Goal: Use online tool/utility: Utilize a website feature to perform a specific function

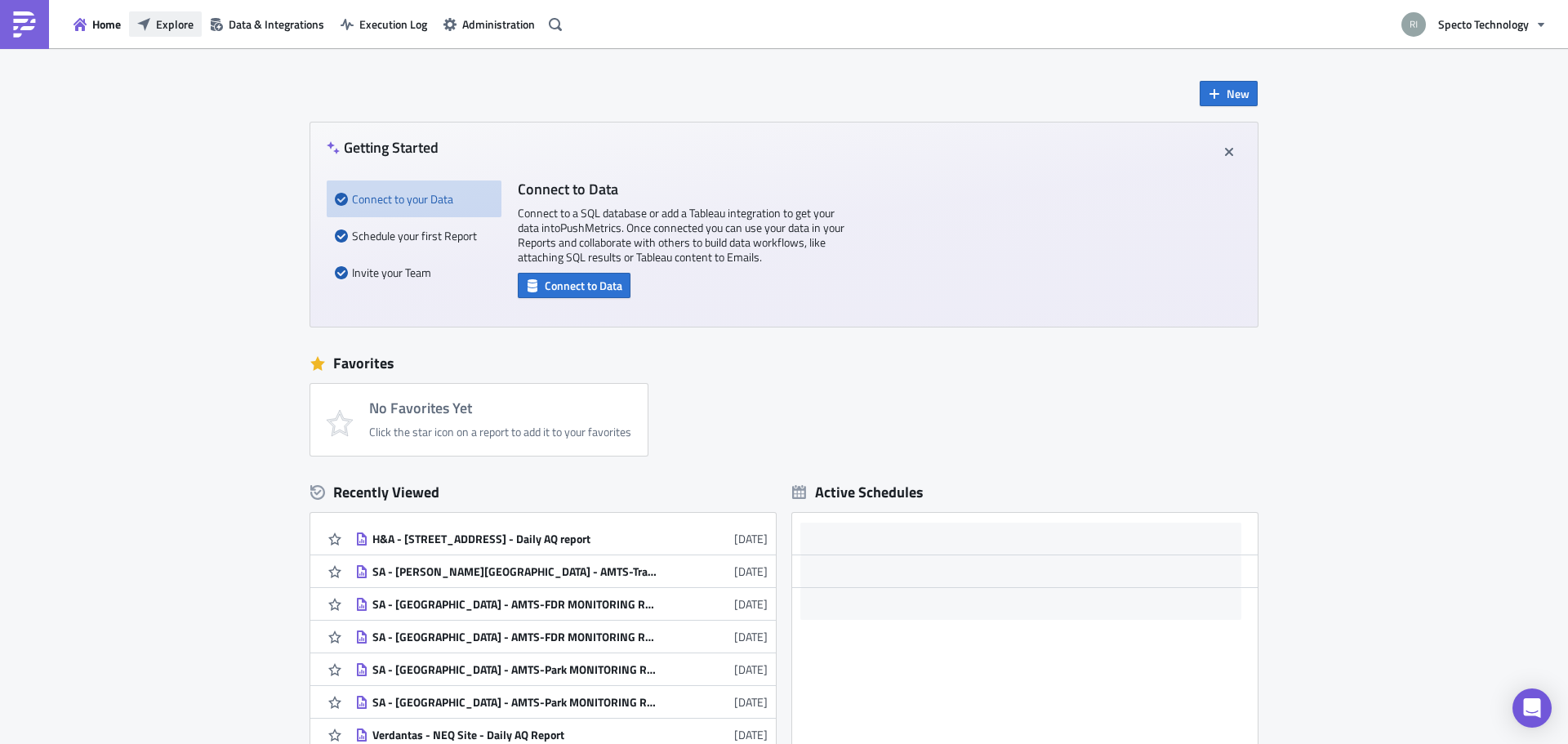
click at [189, 15] on button "Explore" at bounding box center [164, 23] width 72 height 25
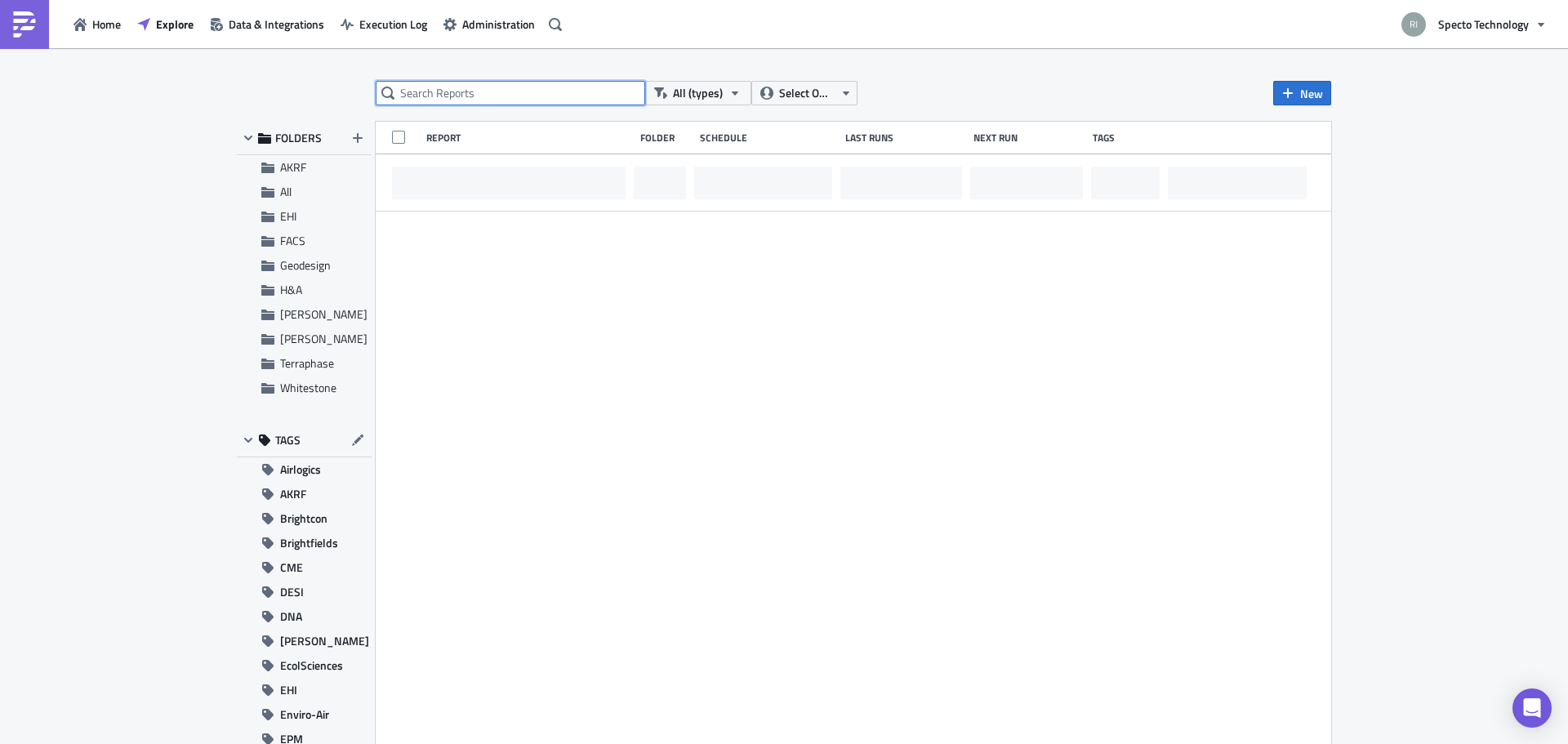
click at [560, 96] on input "text" at bounding box center [510, 93] width 270 height 24
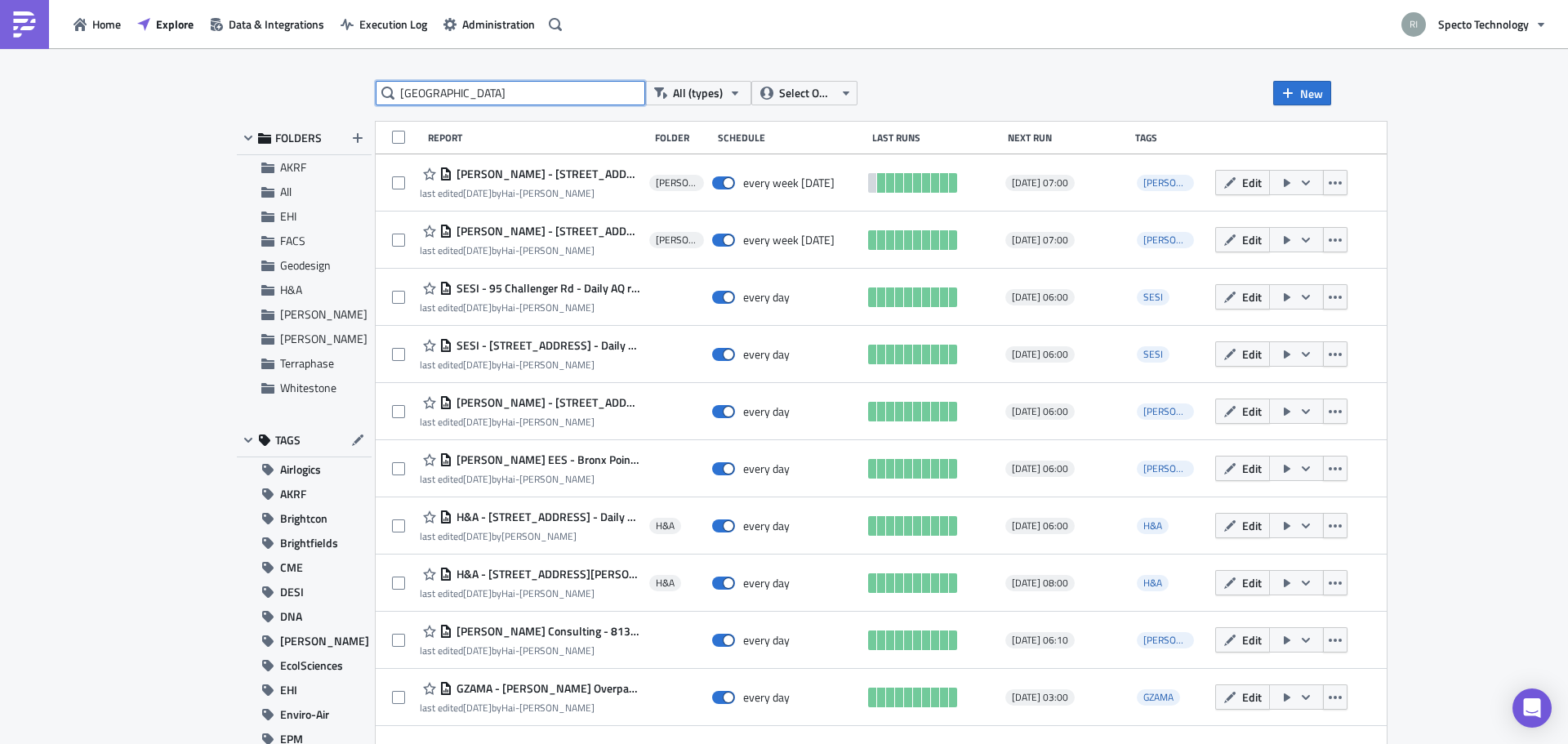
type input "[GEOGRAPHIC_DATA]"
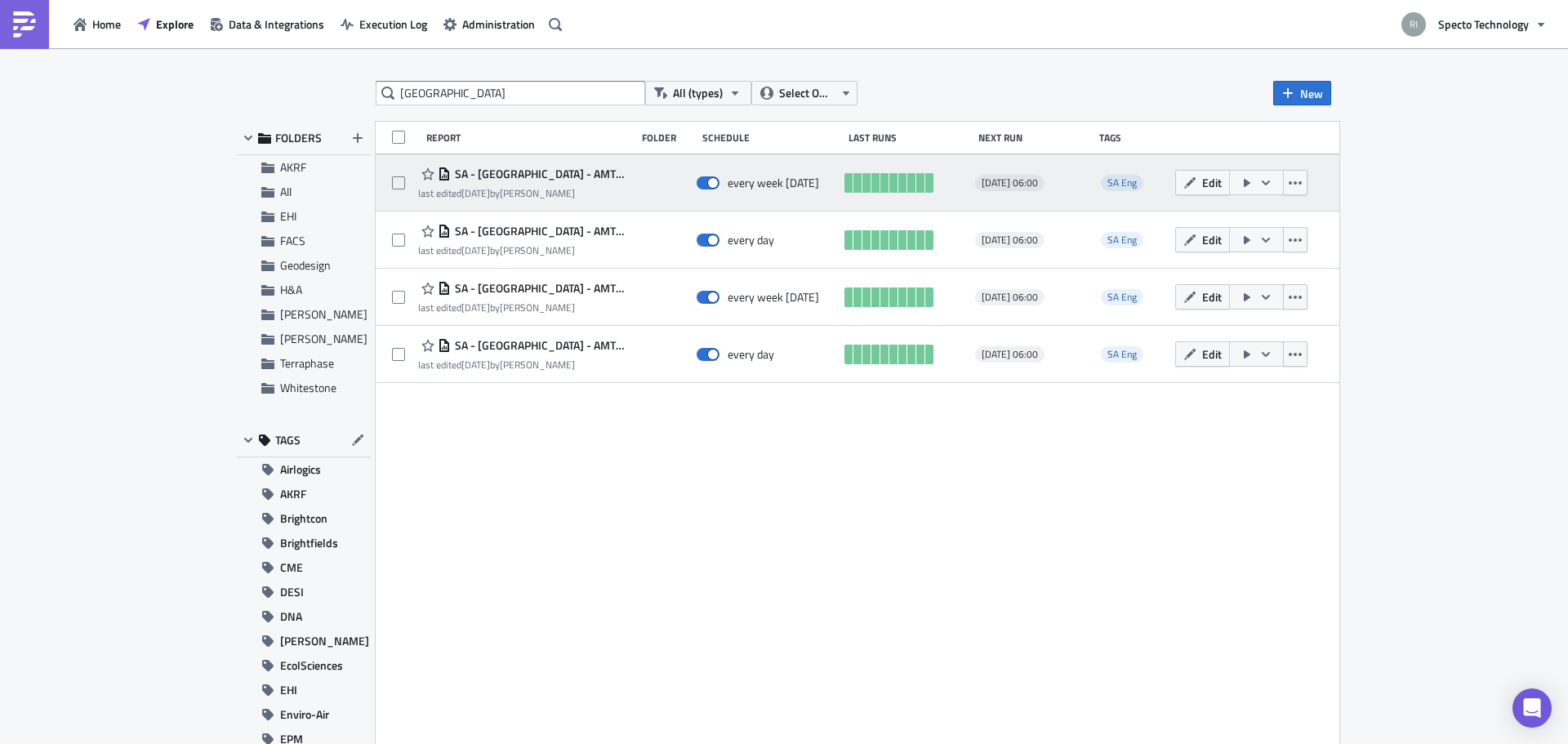
click at [1259, 187] on icon "button" at bounding box center [1265, 183] width 13 height 13
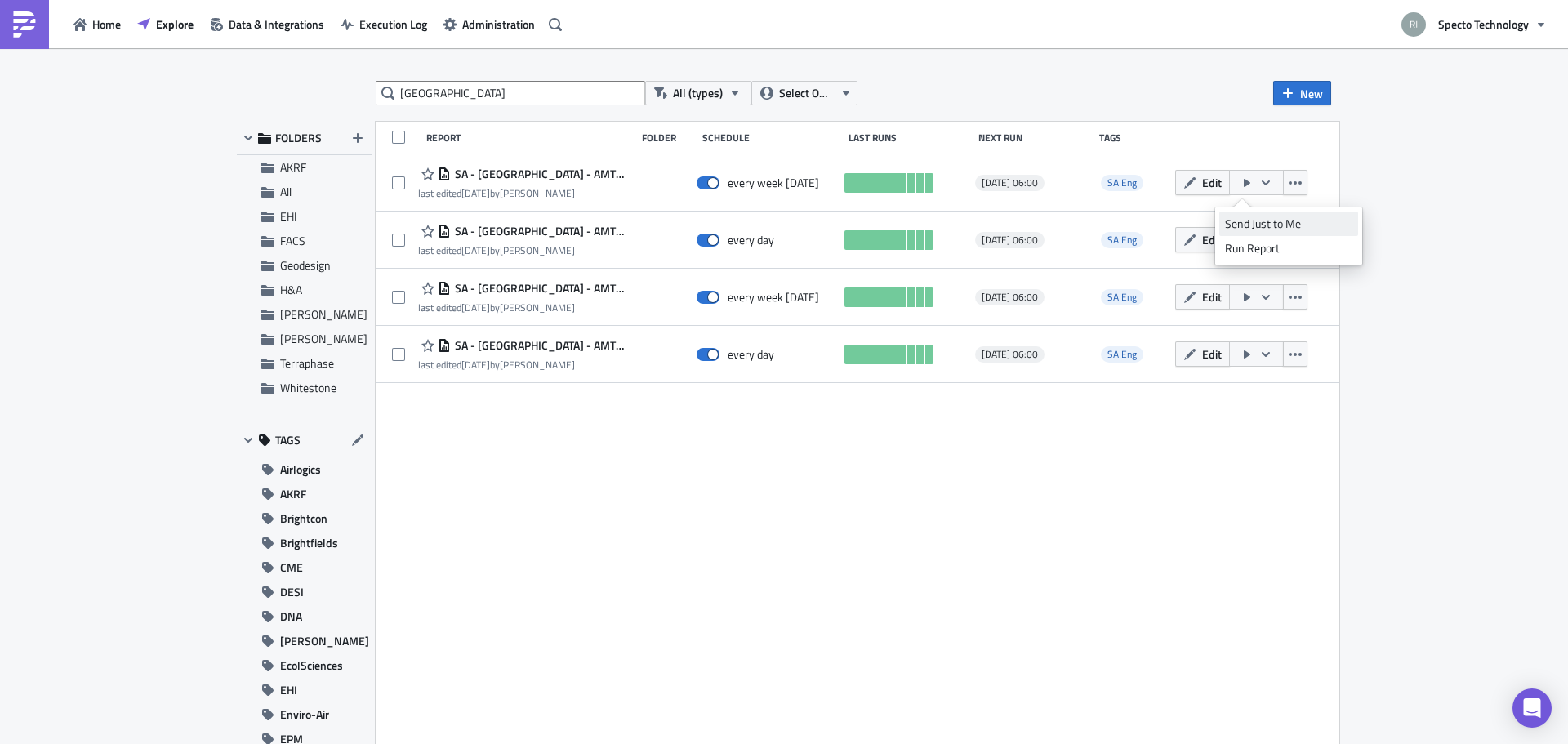
click at [1253, 229] on div "Send Just to Me" at bounding box center [1289, 223] width 128 height 16
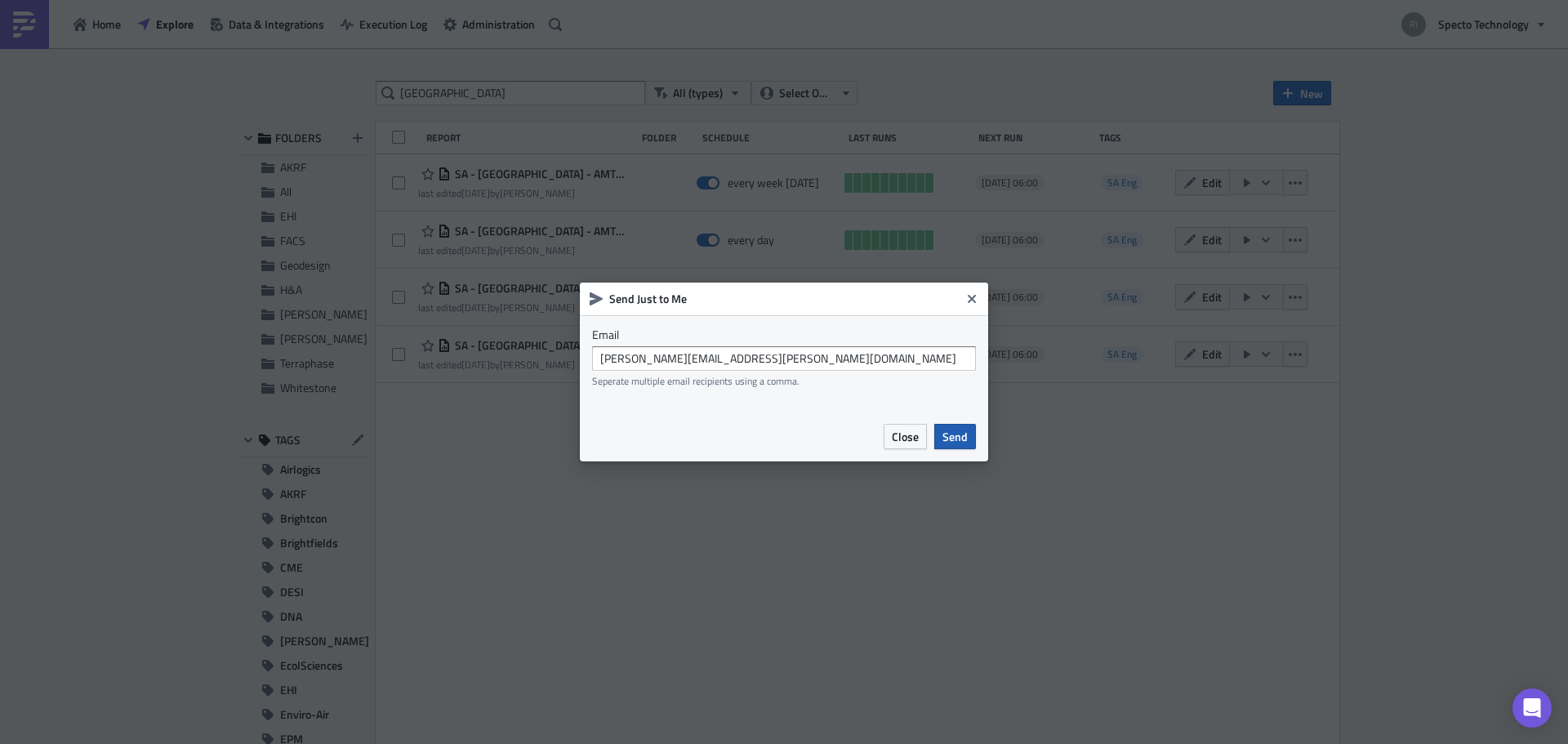
click at [967, 434] on span "Send" at bounding box center [955, 436] width 25 height 17
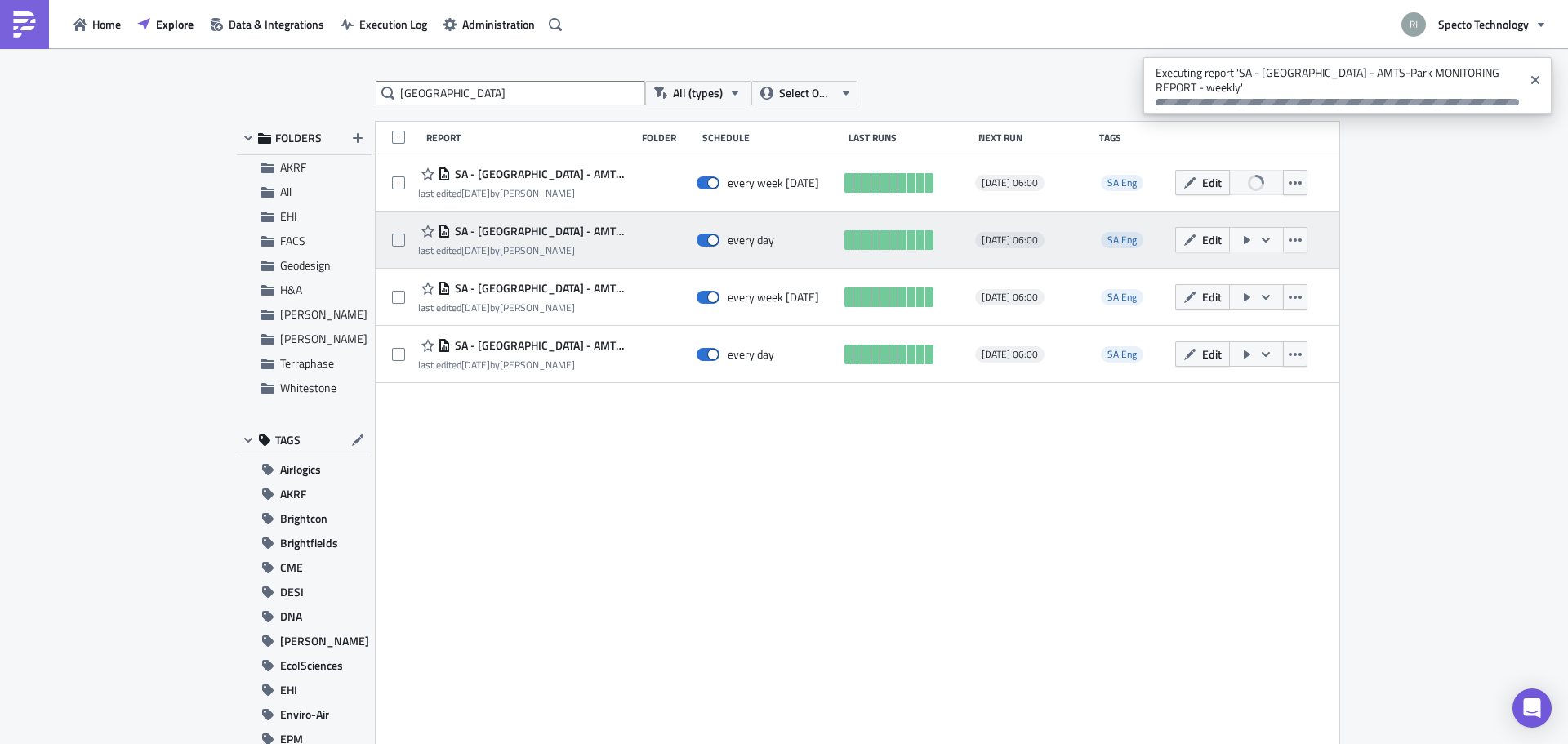
click at [1259, 240] on icon "button" at bounding box center [1265, 240] width 13 height 13
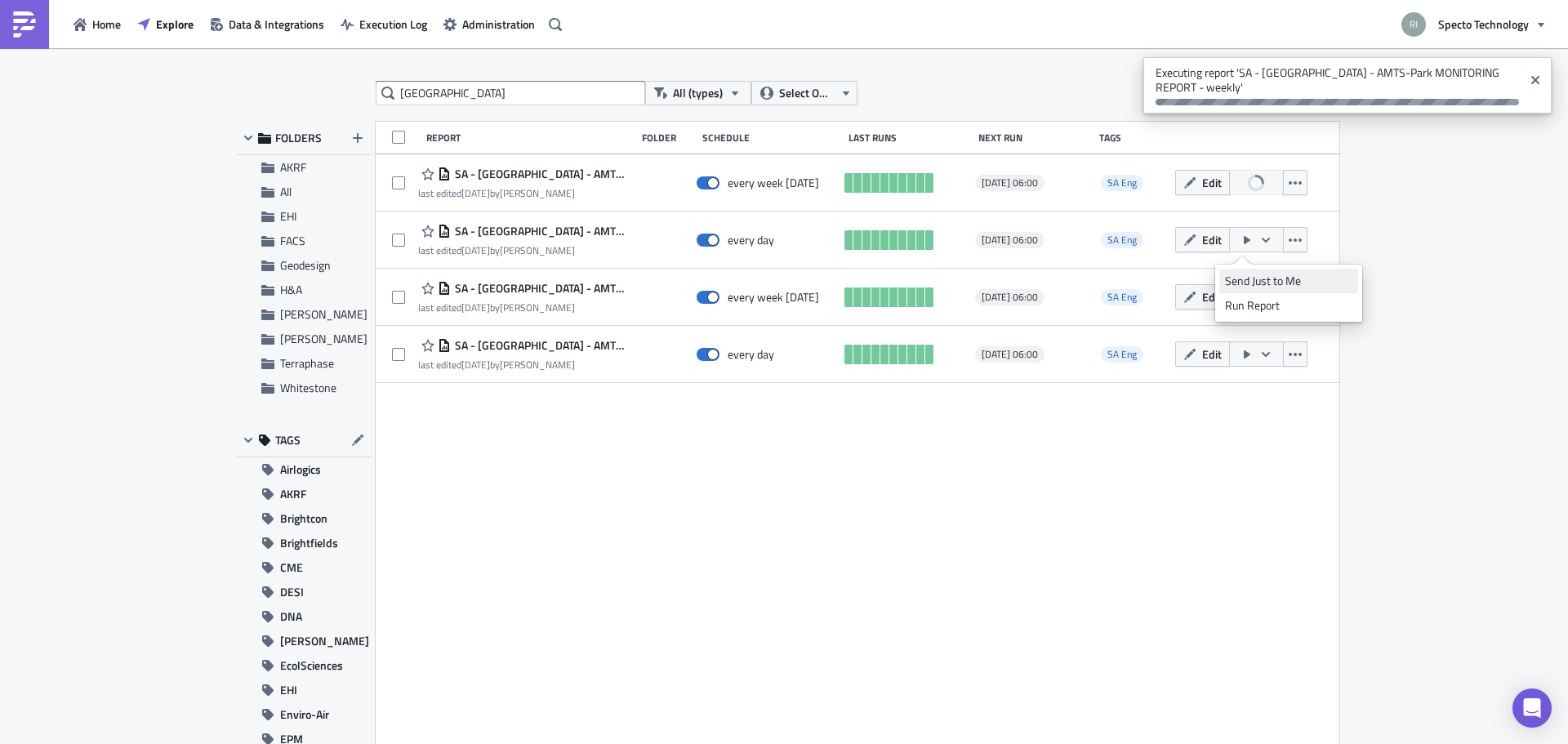
click at [1257, 287] on div "Send Just to Me" at bounding box center [1289, 280] width 128 height 16
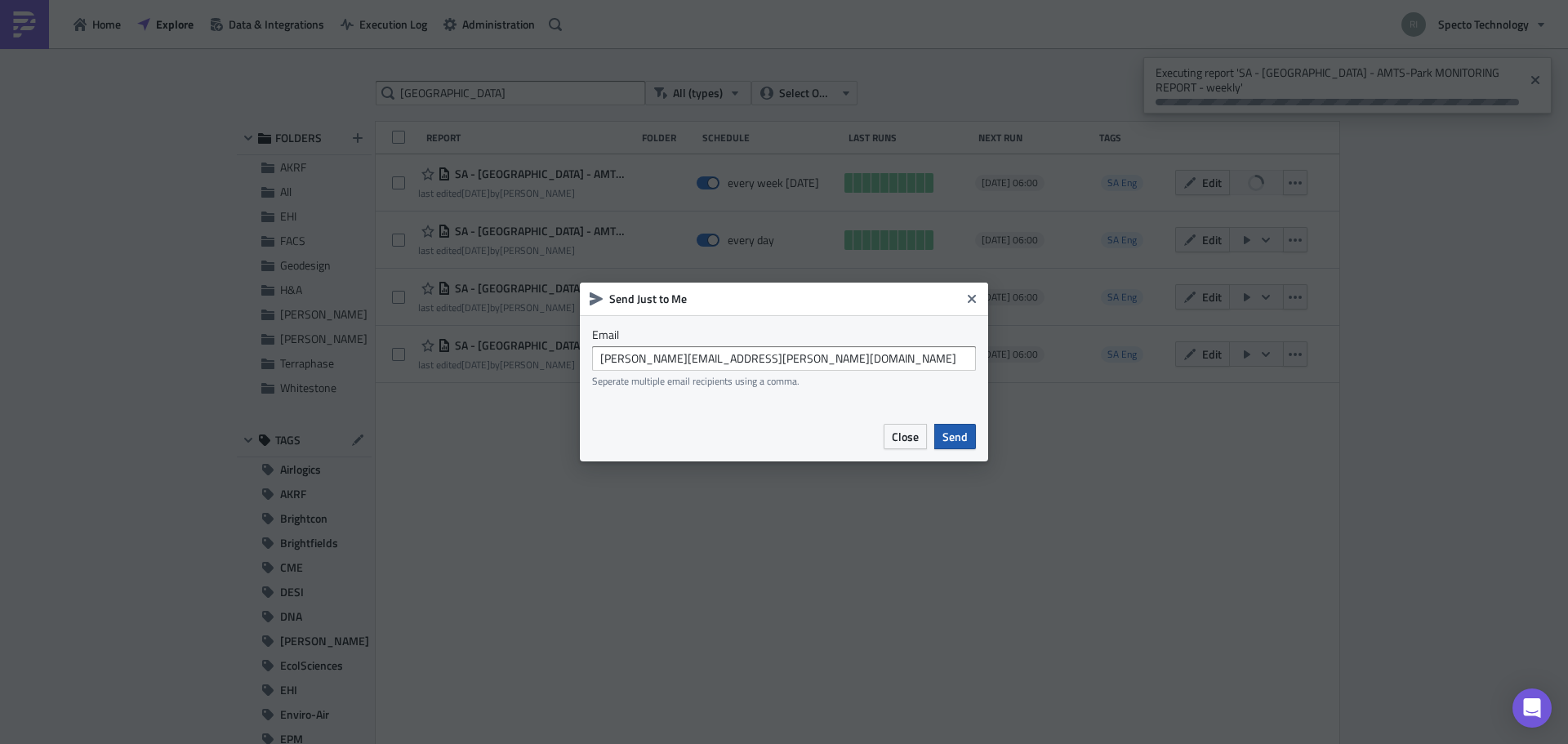
click at [970, 449] on button "Send" at bounding box center [955, 436] width 41 height 25
